Goal: Task Accomplishment & Management: Manage account settings

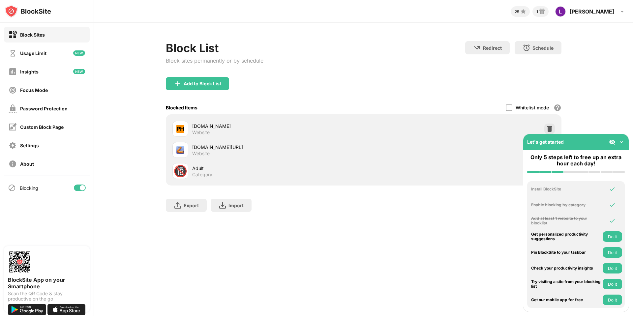
click at [218, 150] on div "slither.io/?a" at bounding box center [278, 147] width 172 height 7
click at [200, 149] on div "slither.io/?a" at bounding box center [278, 147] width 172 height 7
click at [620, 140] on img at bounding box center [622, 142] width 7 height 7
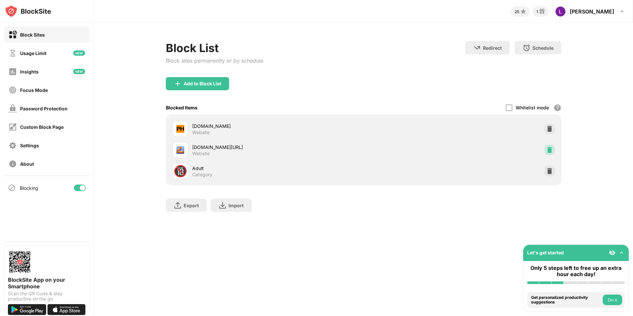
click at [550, 149] on img at bounding box center [550, 150] width 7 height 7
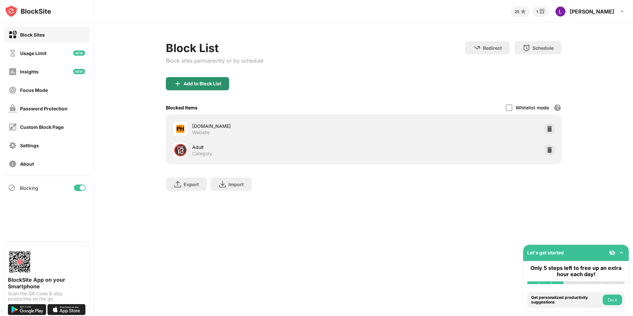
click at [201, 83] on div "Add to Block List" at bounding box center [203, 83] width 38 height 5
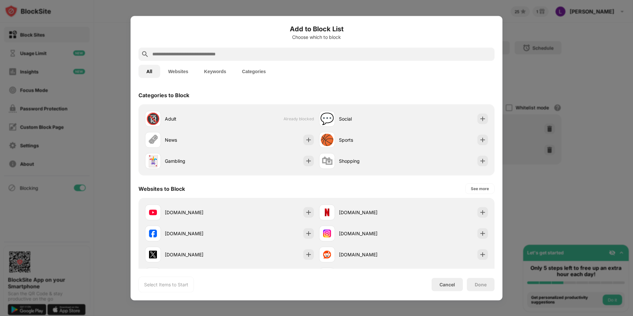
click at [218, 56] on input "text" at bounding box center [322, 54] width 340 height 8
paste input "**********"
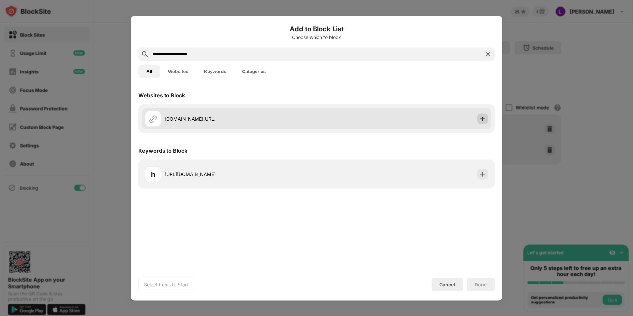
type input "**********"
click at [481, 119] on img at bounding box center [483, 118] width 7 height 7
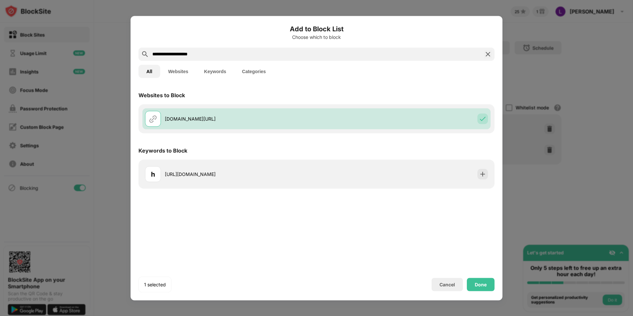
click at [548, 68] on div at bounding box center [316, 158] width 633 height 316
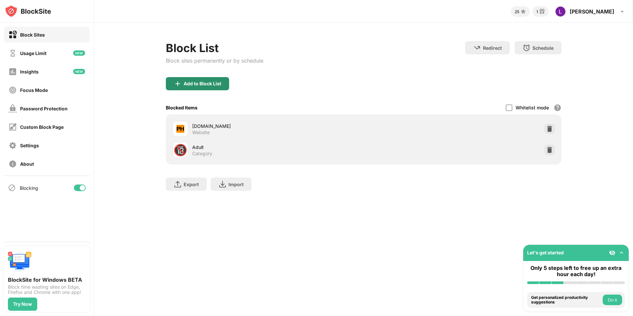
click at [191, 86] on div "Add to Block List" at bounding box center [203, 83] width 38 height 5
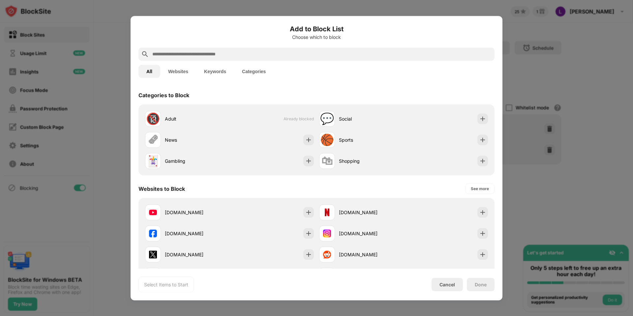
click at [204, 55] on input "text" at bounding box center [322, 54] width 340 height 8
paste input "**********"
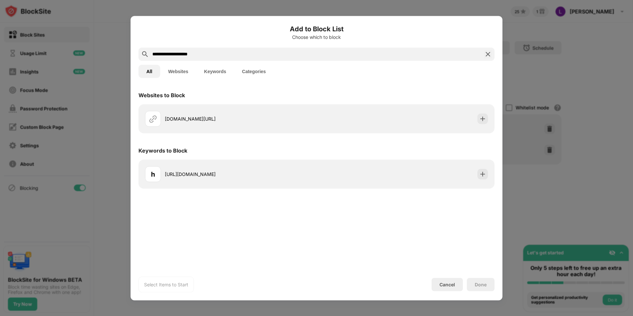
type input "**********"
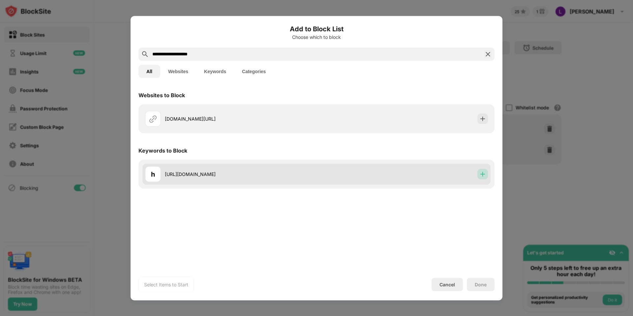
click at [480, 174] on img at bounding box center [483, 174] width 7 height 7
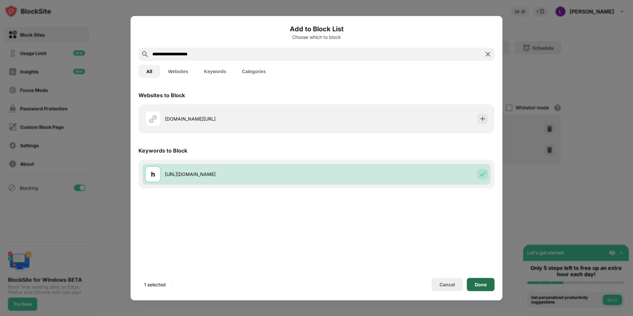
click at [483, 281] on div "Done" at bounding box center [481, 284] width 28 height 13
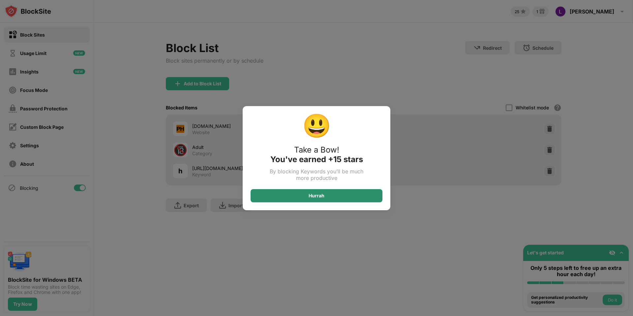
click at [336, 195] on div "Hurrah" at bounding box center [317, 195] width 132 height 13
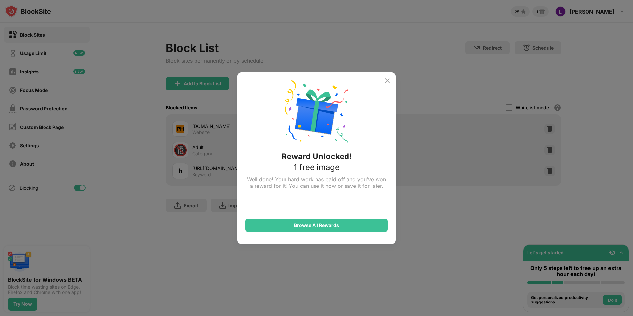
click at [336, 195] on div "Browse All Rewards" at bounding box center [316, 210] width 143 height 43
click at [388, 82] on img at bounding box center [388, 81] width 8 height 8
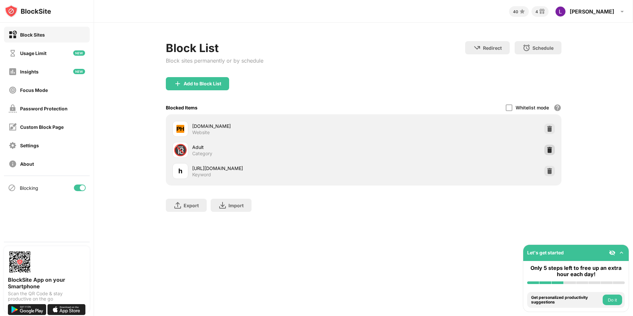
click at [553, 153] on img at bounding box center [550, 150] width 7 height 7
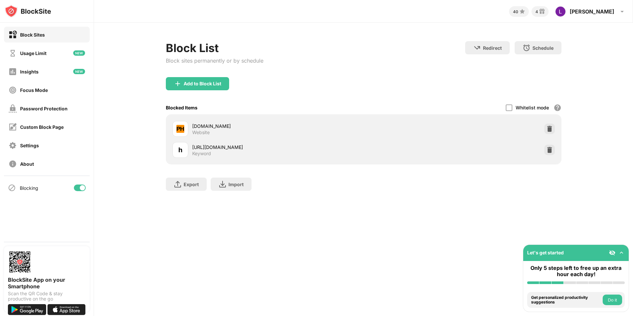
drag, startPoint x: 187, startPoint y: 225, endPoint x: 191, endPoint y: 200, distance: 24.7
click at [184, 222] on div "40 4 Luis Luis Castro View Account Insights Rewards Settings Support Log Out Bl…" at bounding box center [363, 158] width 539 height 316
